Goal: Transaction & Acquisition: Purchase product/service

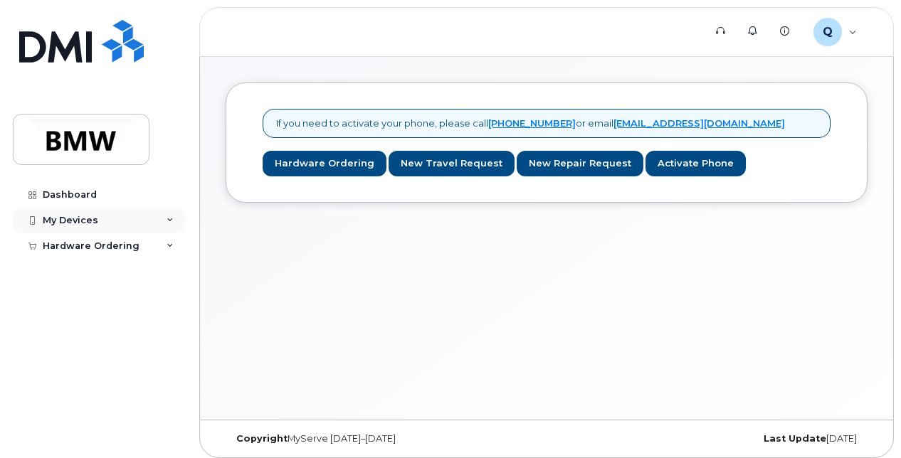
click at [67, 216] on div "My Devices" at bounding box center [71, 220] width 56 height 11
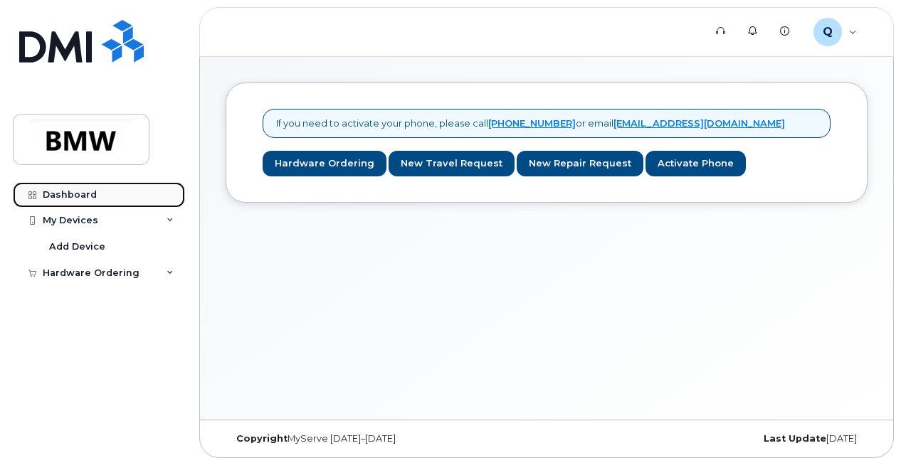
click at [68, 196] on div "Dashboard" at bounding box center [70, 194] width 54 height 11
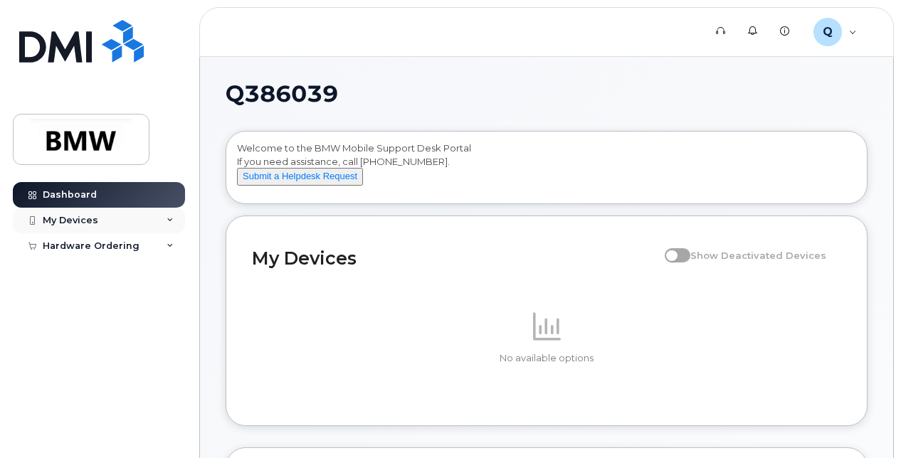
click at [104, 221] on div "My Devices" at bounding box center [99, 221] width 172 height 26
click at [95, 268] on div "Hardware Ordering" at bounding box center [91, 273] width 97 height 11
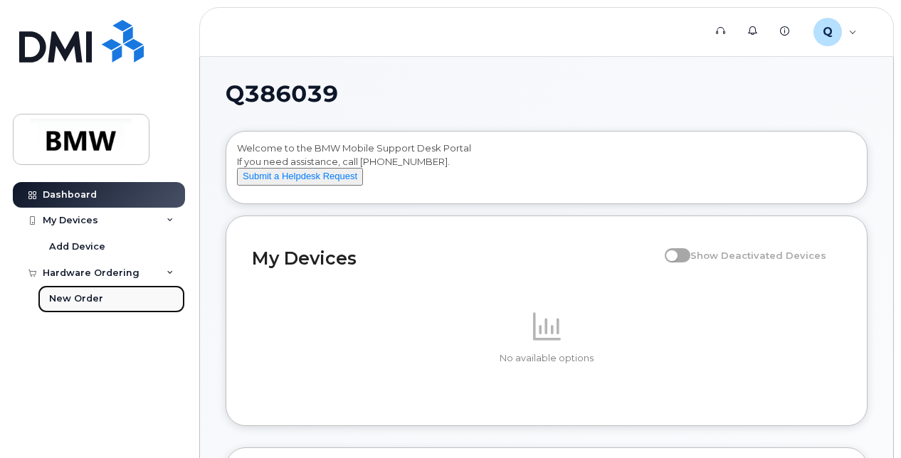
click at [85, 297] on div "New Order" at bounding box center [76, 298] width 54 height 13
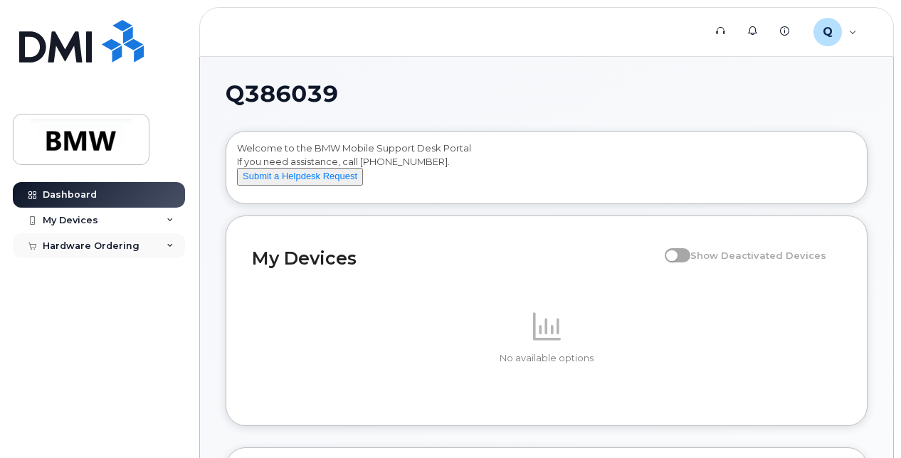
click at [86, 245] on div "Hardware Ordering" at bounding box center [91, 246] width 97 height 11
click at [90, 245] on div "Hardware Ordering" at bounding box center [91, 246] width 97 height 11
click at [127, 130] on img at bounding box center [81, 139] width 110 height 41
click at [831, 33] on span "Q" at bounding box center [828, 31] width 10 height 17
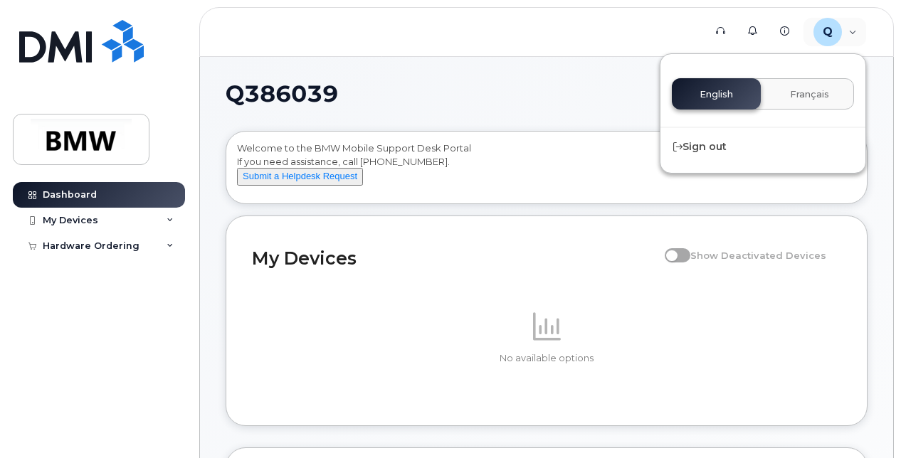
click at [571, 97] on h1 "Q386039" at bounding box center [543, 94] width 635 height 23
